Goal: Task Accomplishment & Management: Manage account settings

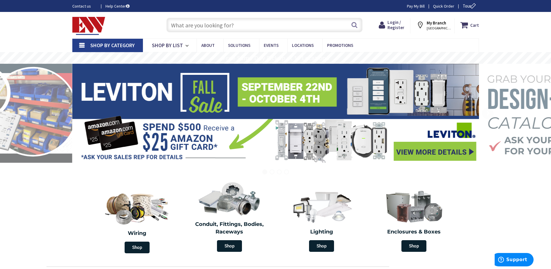
click at [437, 22] on strong "My Branch" at bounding box center [436, 23] width 19 height 6
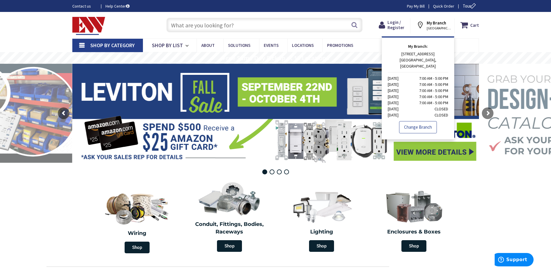
click at [414, 121] on link "Change Branch" at bounding box center [418, 127] width 38 height 12
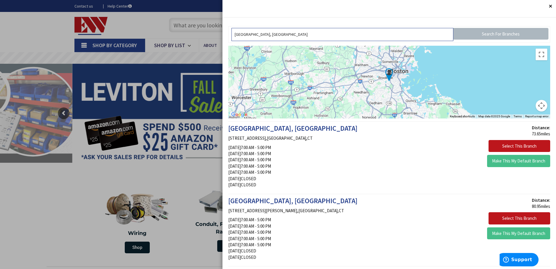
click at [290, 37] on input "[GEOGRAPHIC_DATA], [GEOGRAPHIC_DATA]" at bounding box center [342, 34] width 222 height 13
drag, startPoint x: 295, startPoint y: 44, endPoint x: 137, endPoint y: 47, distance: 158.2
type input "06106"
click at [470, 34] on input "Search For Branches" at bounding box center [500, 34] width 95 height 12
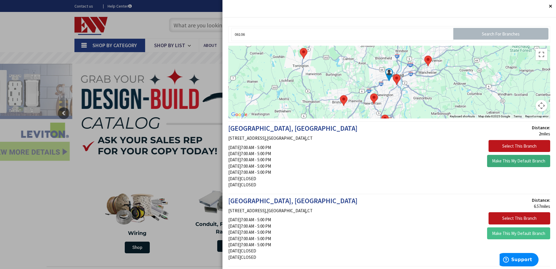
click at [510, 161] on button "Make This My Default Branch" at bounding box center [518, 161] width 63 height 12
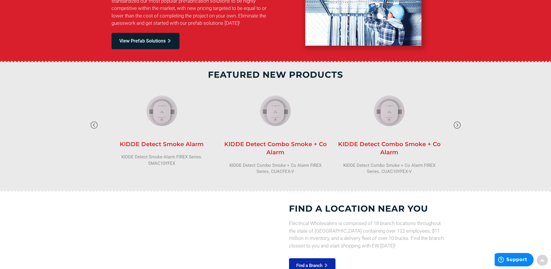
scroll to position [828, 0]
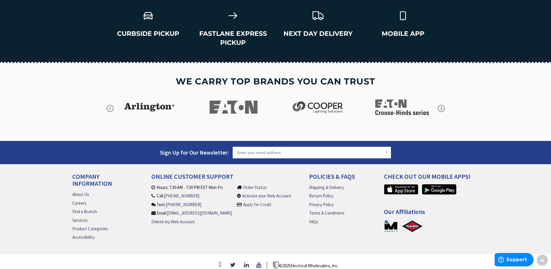
click at [263, 201] on link "Apply for Credit" at bounding box center [257, 204] width 28 height 6
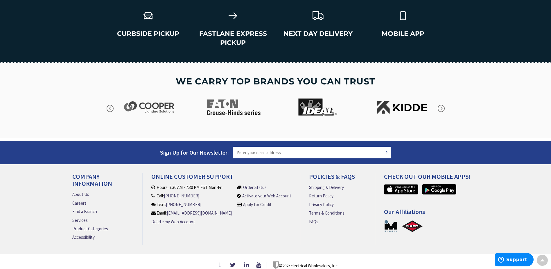
click at [257, 201] on link "Apply for Credit" at bounding box center [257, 204] width 28 height 6
